Goal: Use online tool/utility: Utilize a website feature to perform a specific function

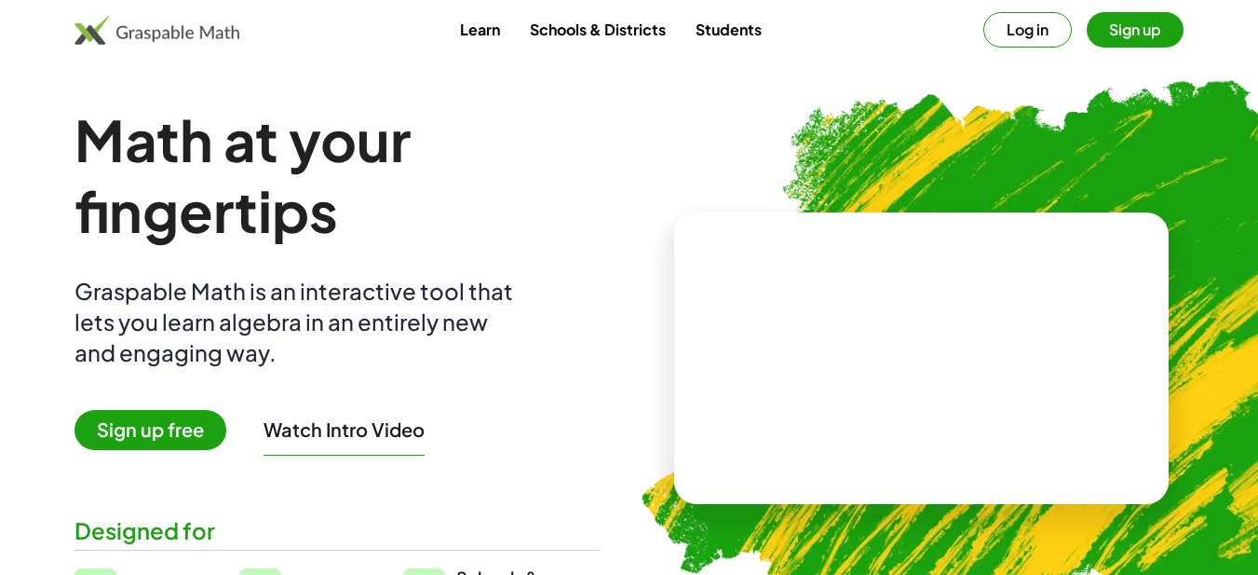
click at [1146, 30] on button "Sign up" at bounding box center [1135, 29] width 97 height 35
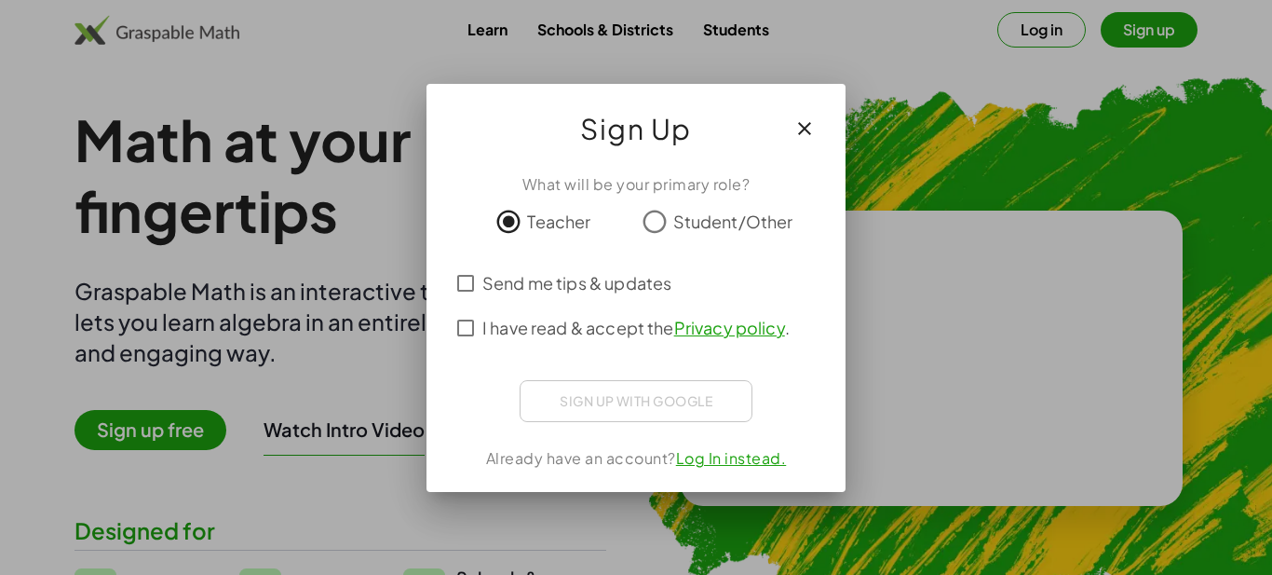
click at [496, 278] on span "Send me tips & updates" at bounding box center [576, 282] width 189 height 25
click at [562, 324] on span "I have read & accept the Privacy policy ." at bounding box center [635, 327] width 307 height 25
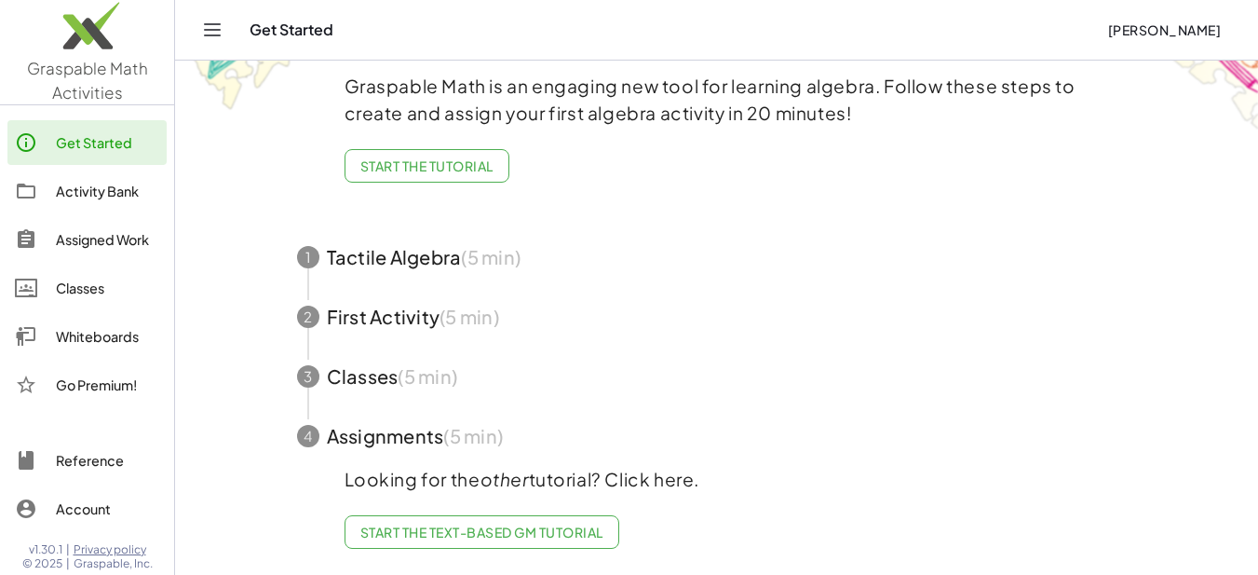
scroll to position [108, 0]
click at [103, 336] on div "Whiteboards" at bounding box center [107, 336] width 103 height 22
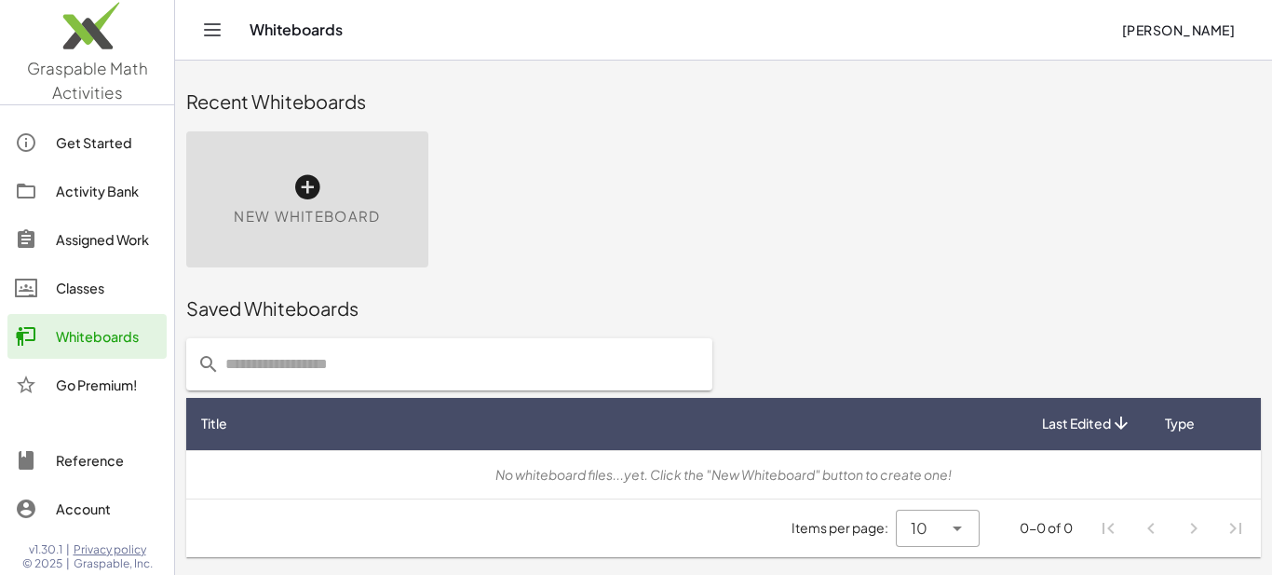
click at [308, 184] on icon at bounding box center [307, 187] width 30 height 30
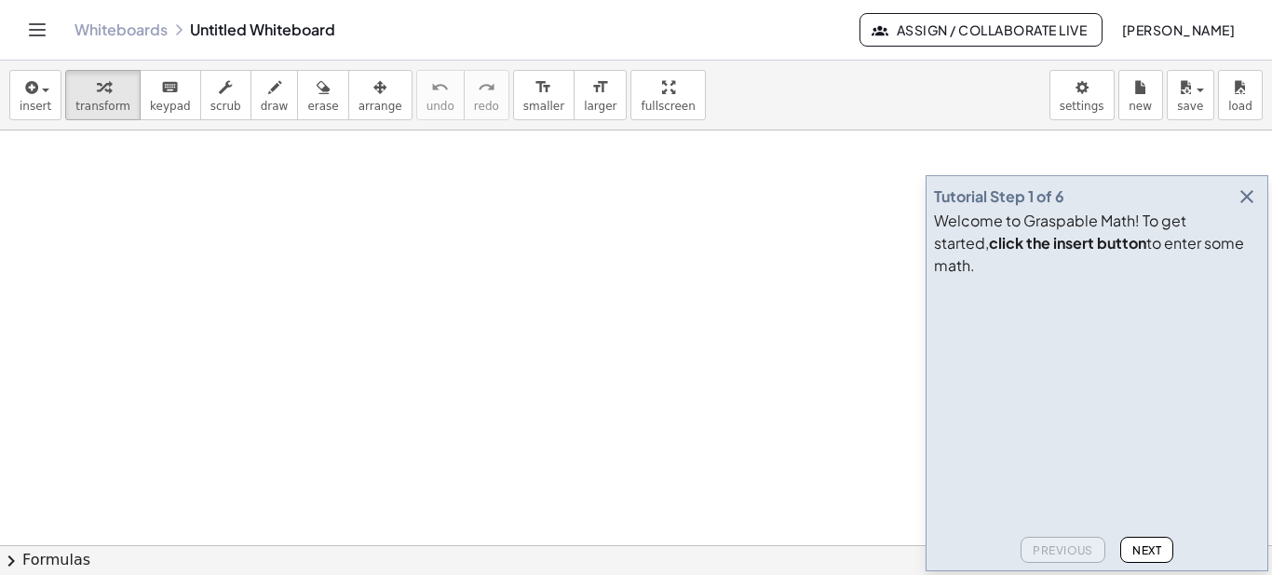
click at [1247, 208] on icon "button" at bounding box center [1247, 196] width 22 height 22
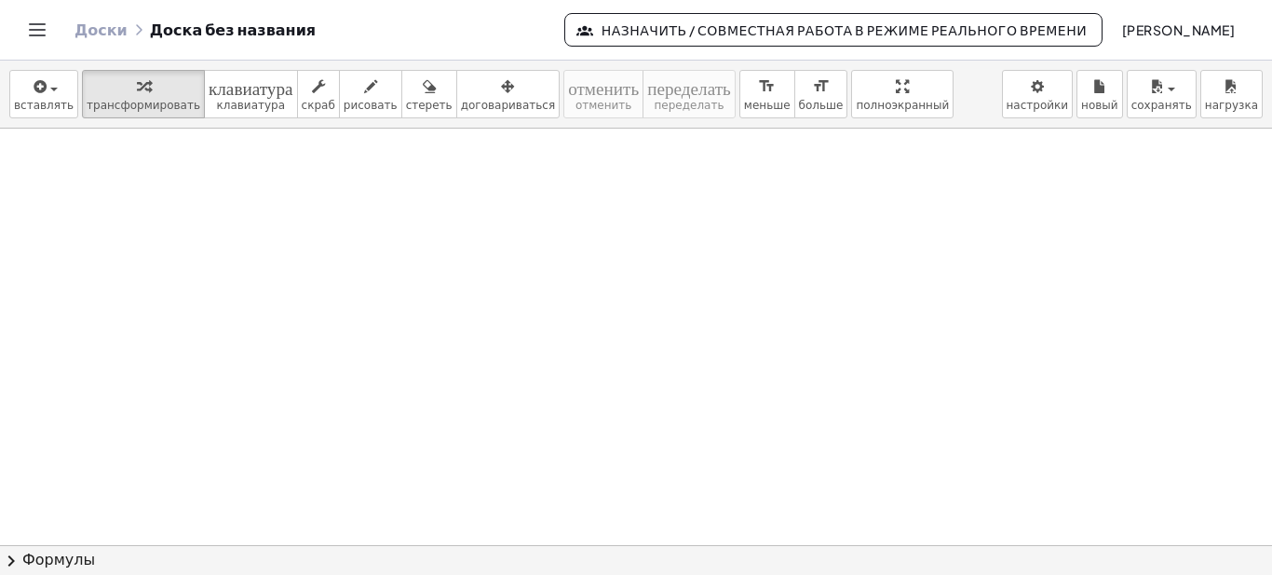
click at [847, 219] on div at bounding box center [636, 545] width 1272 height 833
click at [47, 94] on div "button" at bounding box center [44, 86] width 60 height 22
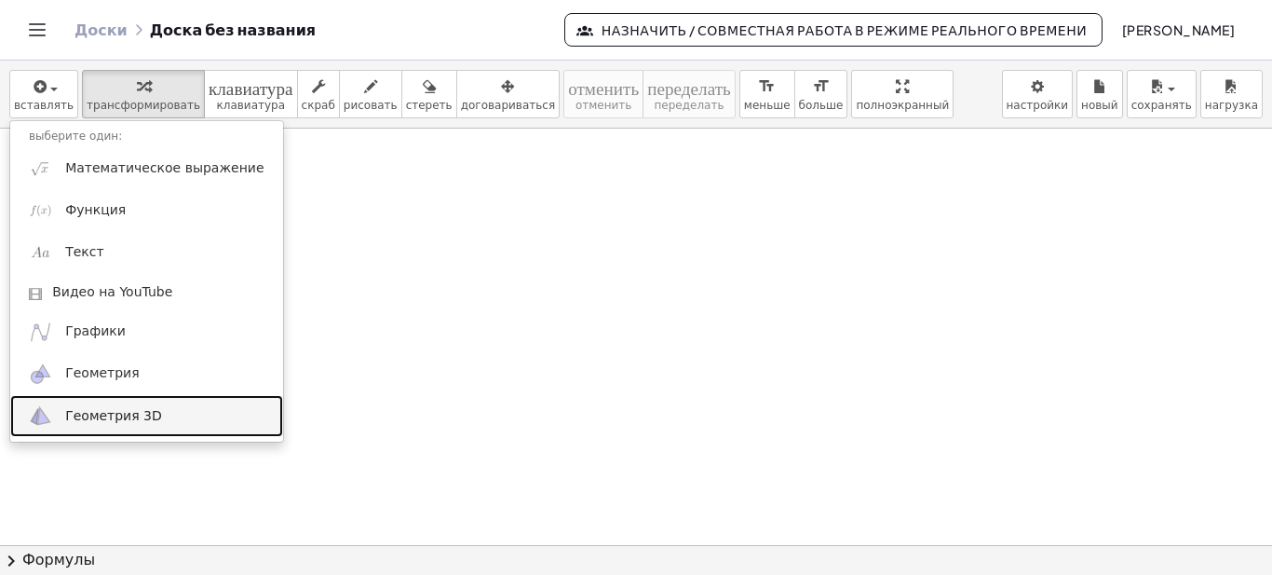
click at [139, 418] on font "Геометрия 3D" at bounding box center [113, 415] width 97 height 15
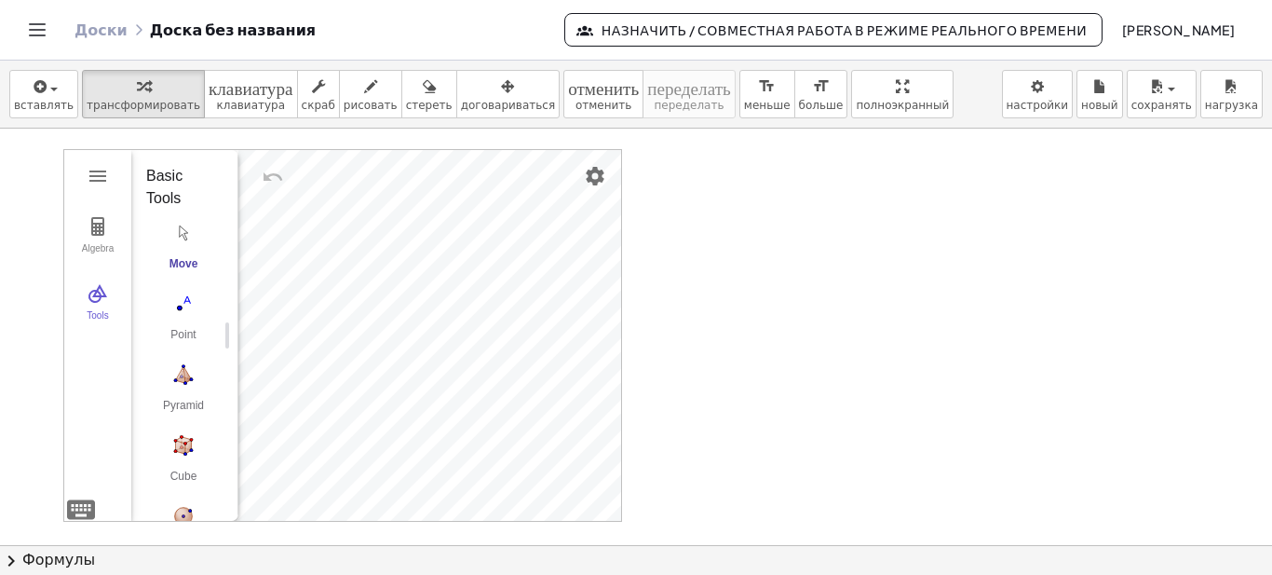
click at [1253, 208] on div at bounding box center [636, 545] width 1272 height 833
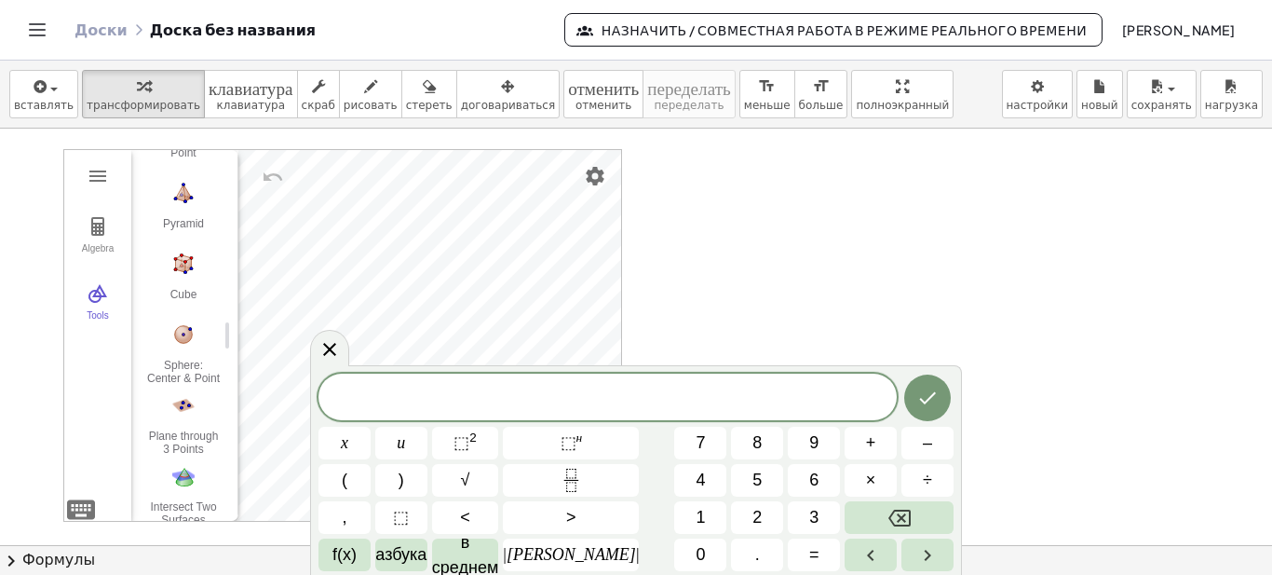
scroll to position [186, 0]
click at [183, 276] on button "Cube" at bounding box center [183, 276] width 75 height 67
click at [184, 493] on button "Move. Drag or select object" at bounding box center [190, 487] width 45 height 45
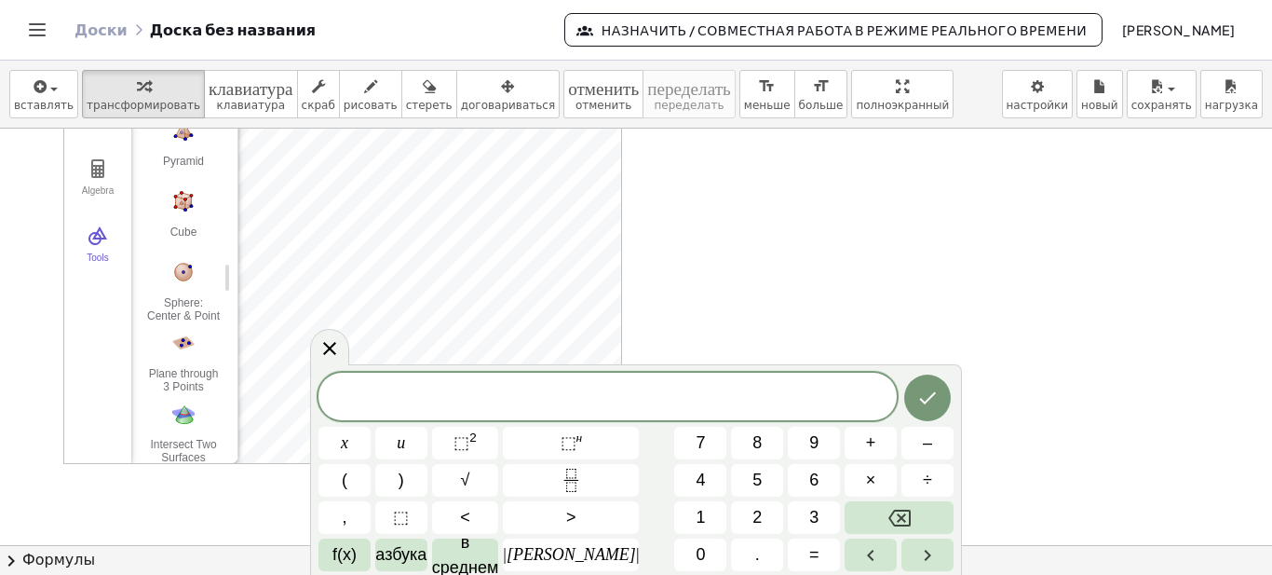
scroll to position [0, 0]
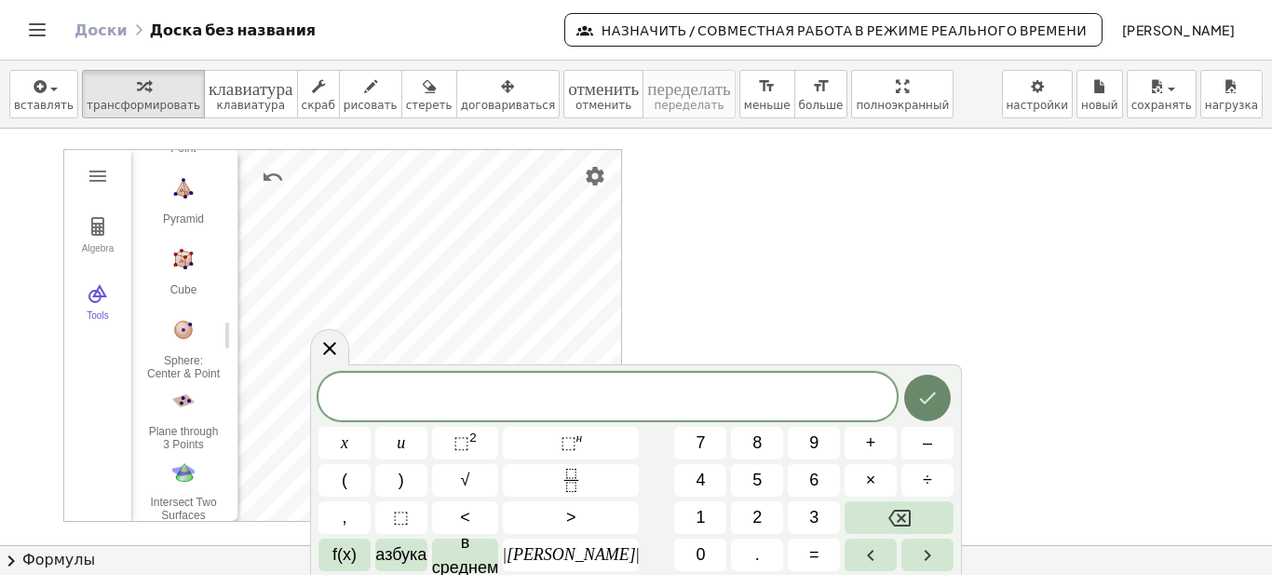
click at [919, 389] on icon "Сделанный" at bounding box center [927, 397] width 22 height 22
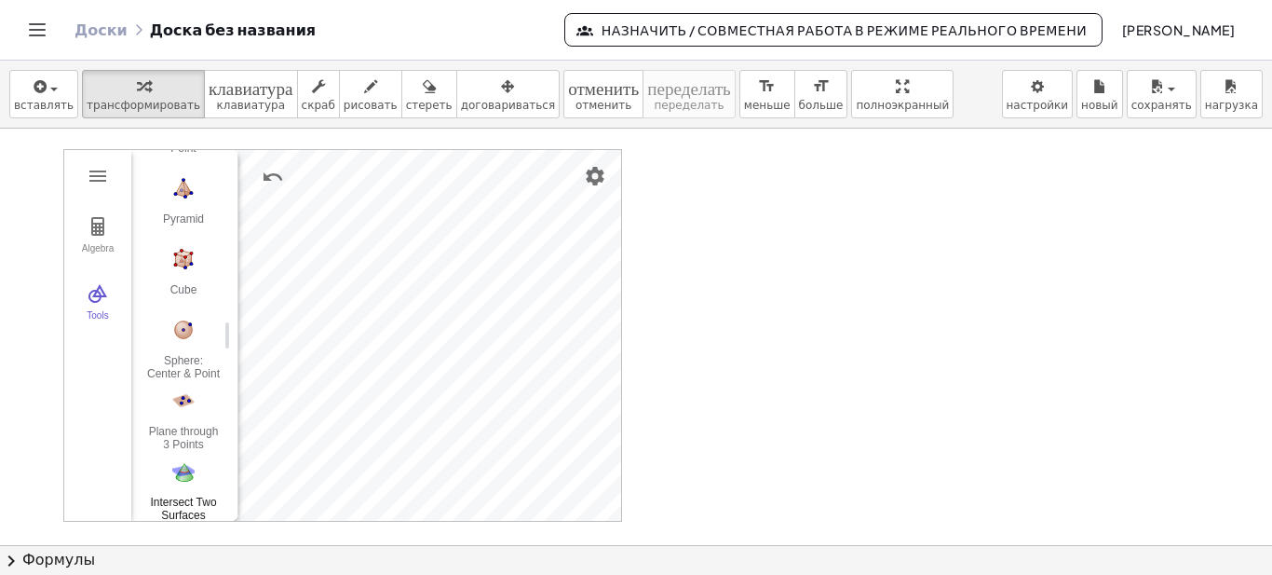
click at [183, 481] on img "Intersect Two Surfaces. Select two surfaces" at bounding box center [183, 471] width 75 height 30
click at [264, 162] on button "Undo" at bounding box center [273, 177] width 34 height 34
click at [266, 172] on img "Undo" at bounding box center [273, 177] width 22 height 22
click at [319, 175] on img "Redo" at bounding box center [317, 177] width 22 height 22
click at [595, 176] on img "Settings" at bounding box center [595, 176] width 22 height 22
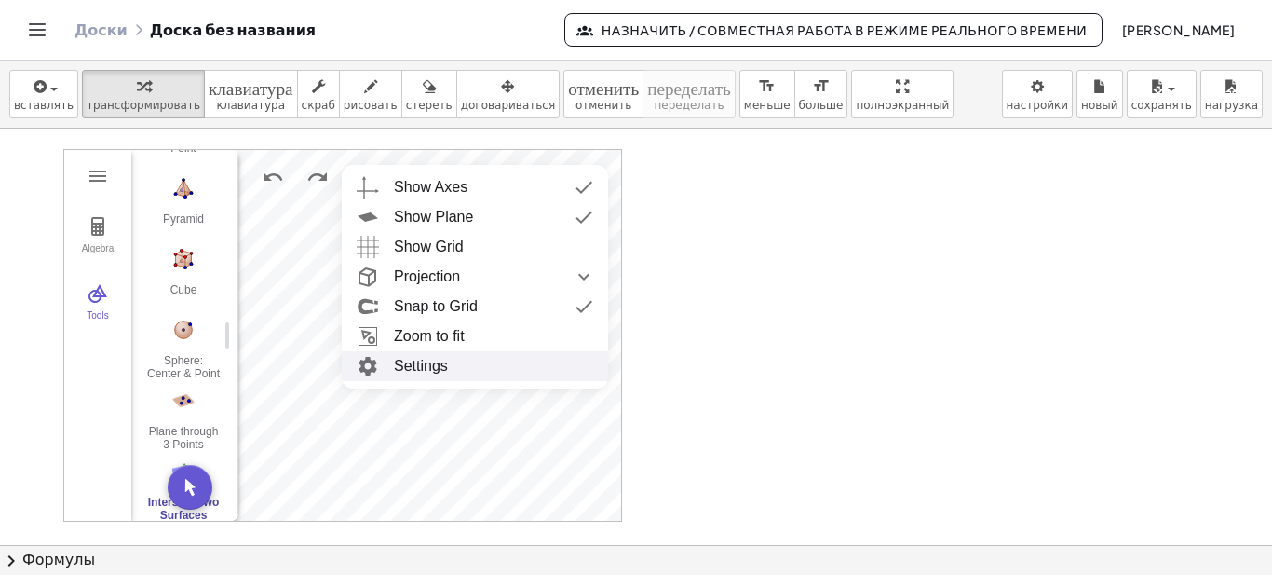
click at [780, 340] on div at bounding box center [636, 545] width 1272 height 833
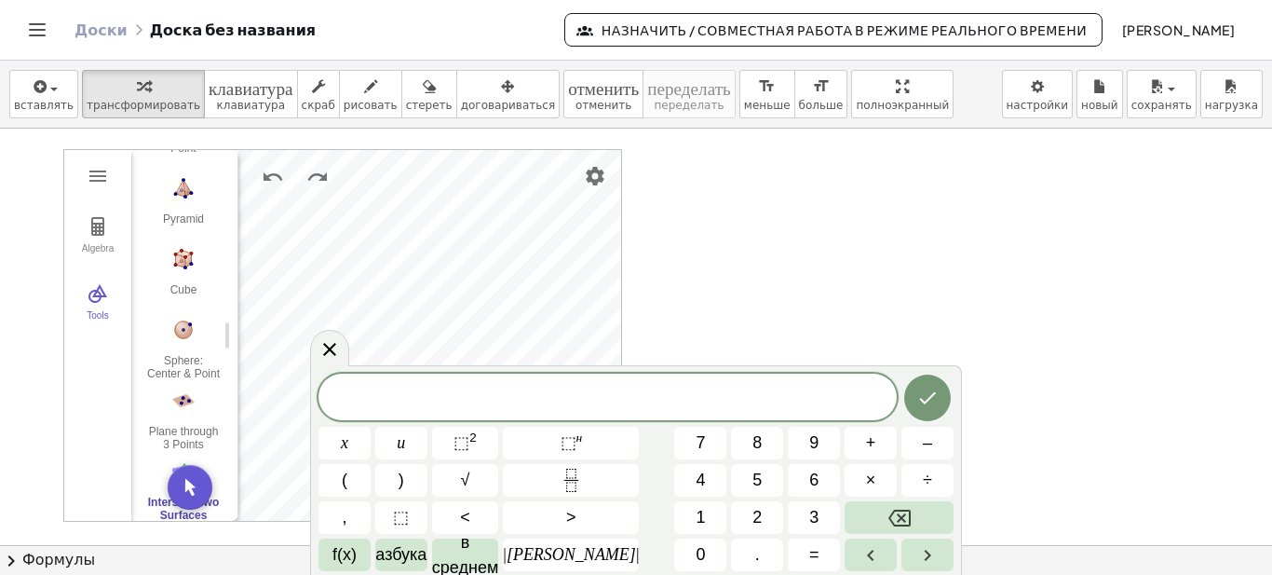
click at [980, 234] on div at bounding box center [636, 545] width 1272 height 833
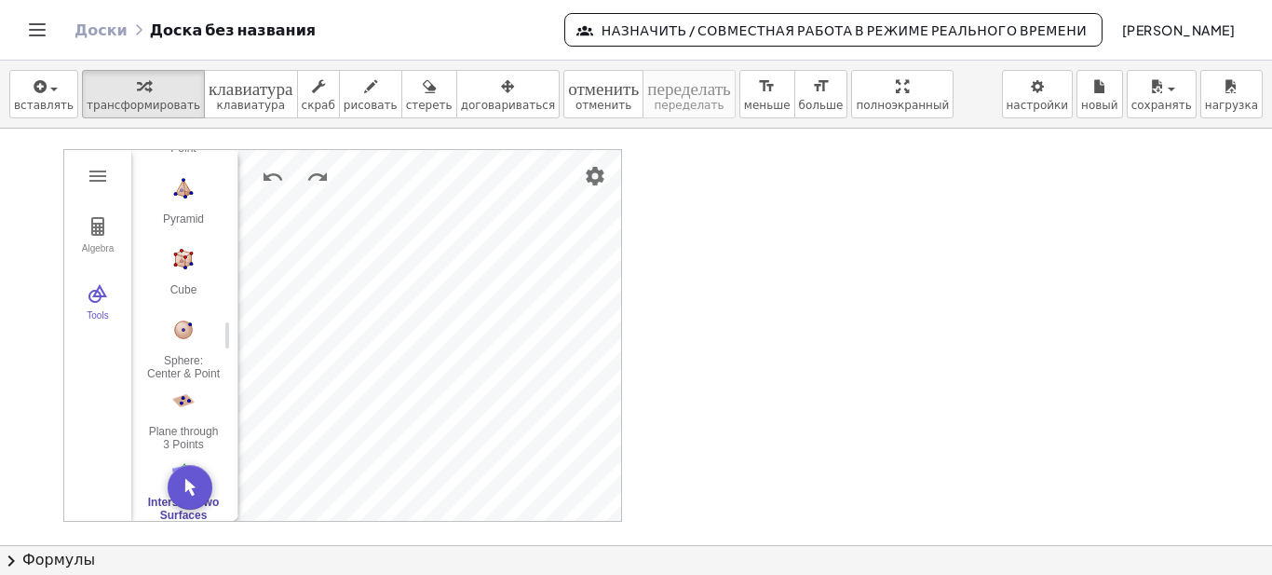
drag, startPoint x: 849, startPoint y: 94, endPoint x: 849, endPoint y: 207, distance: 112.7
click at [849, 207] on div "вставлять выберите один: Математическое выражение Функция Текст Видео на YouTub…" at bounding box center [636, 318] width 1272 height 514
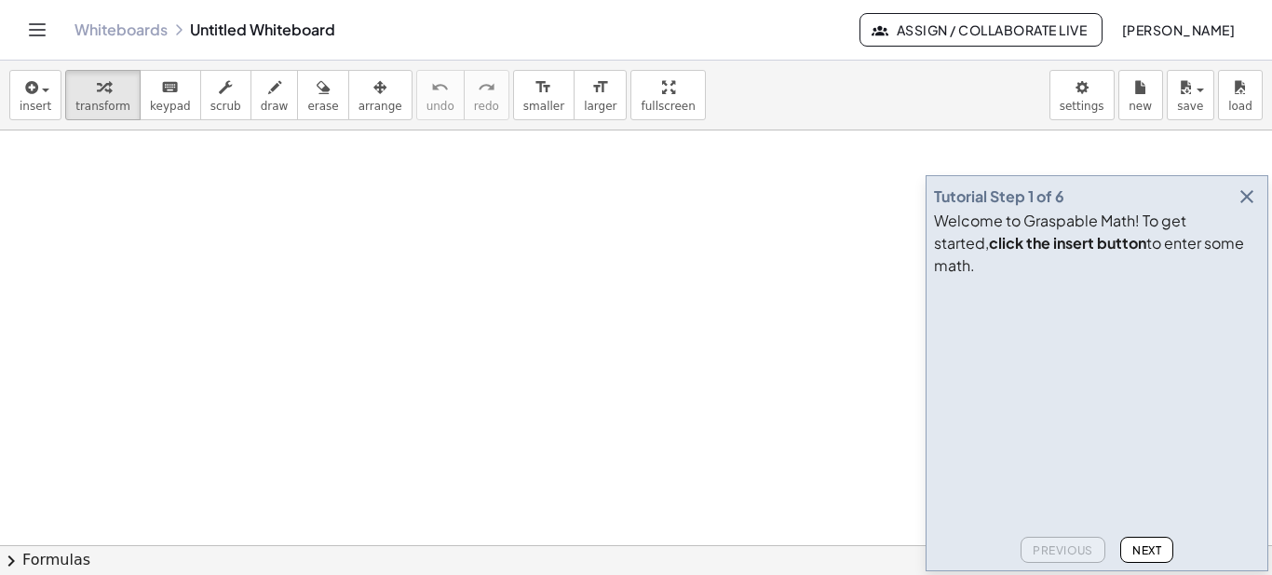
click at [1250, 208] on icon "button" at bounding box center [1247, 196] width 22 height 22
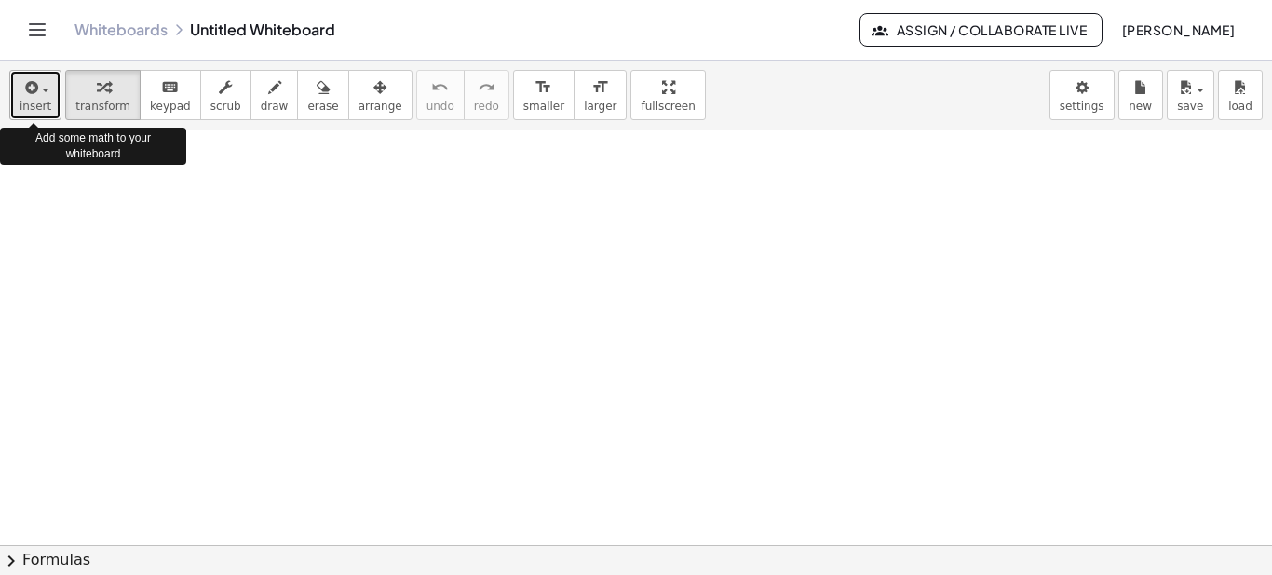
click at [26, 95] on icon "button" at bounding box center [29, 87] width 17 height 22
